Goal: Find specific page/section: Find specific page/section

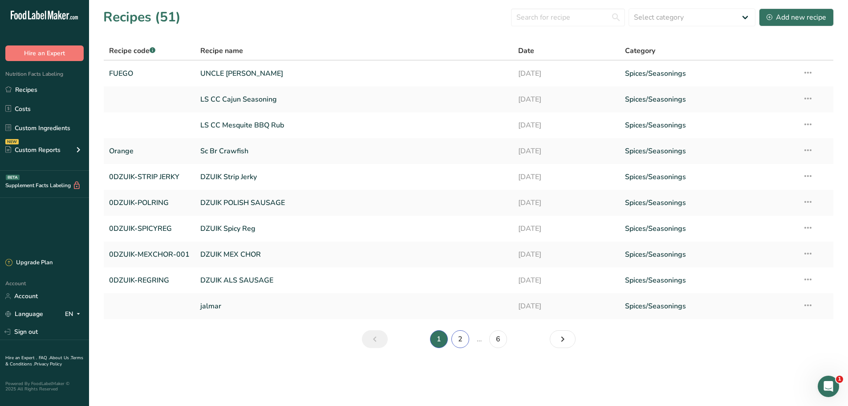
click at [463, 338] on link "2" at bounding box center [460, 339] width 18 height 18
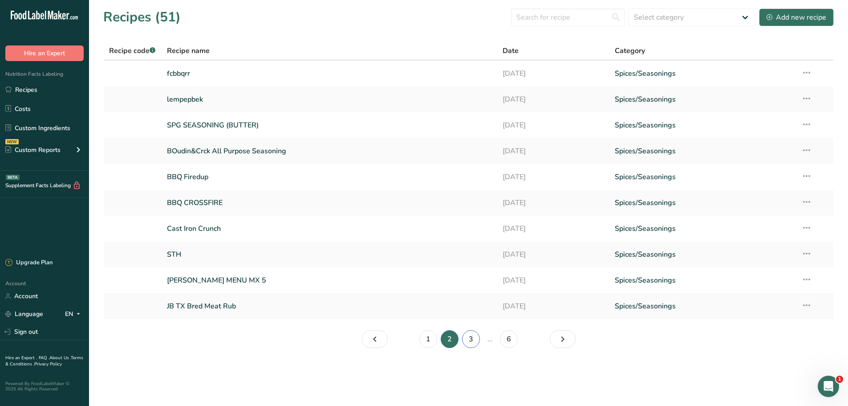
click at [471, 339] on link "3" at bounding box center [471, 339] width 18 height 18
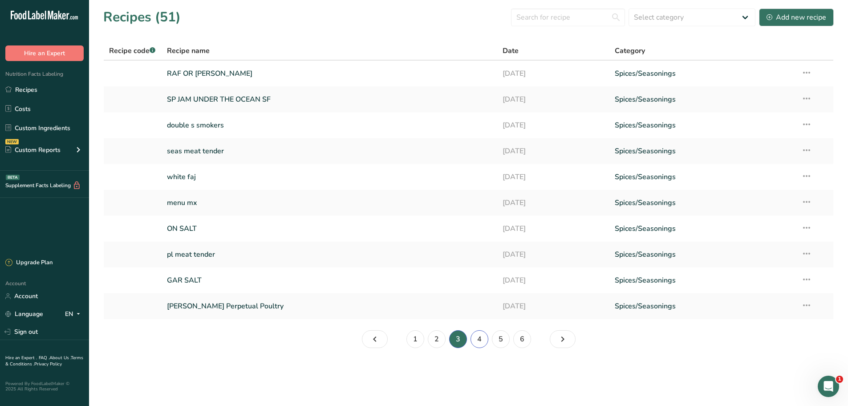
click at [478, 341] on link "4" at bounding box center [480, 339] width 18 height 18
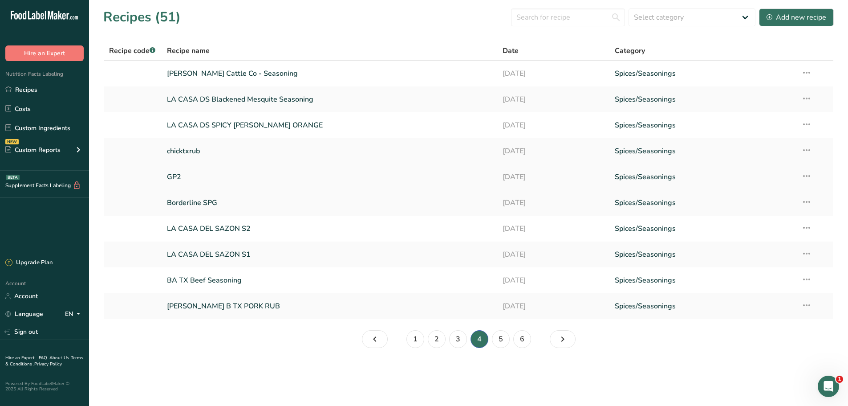
click at [174, 175] on link "GP2" at bounding box center [329, 176] width 325 height 19
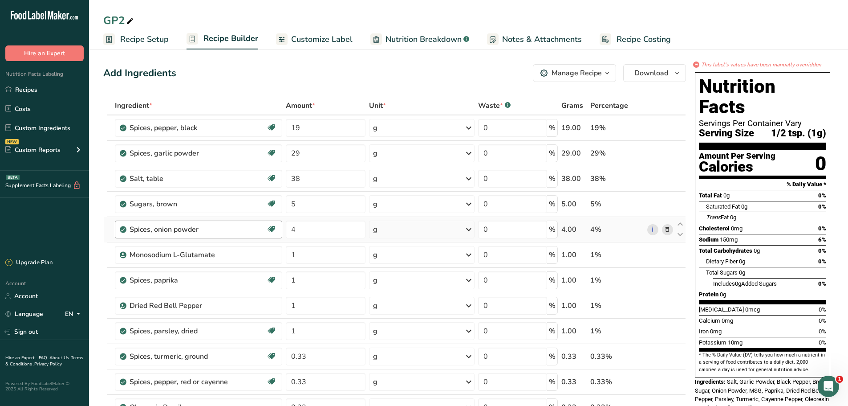
scroll to position [89, 0]
